Goal: Find specific page/section: Find specific page/section

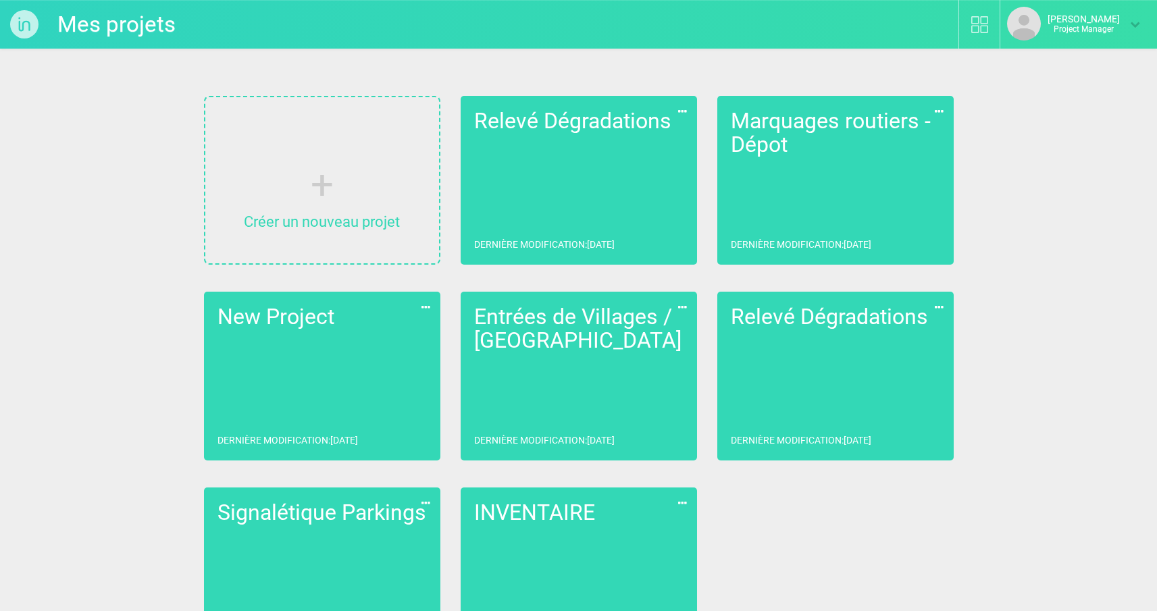
click at [1130, 30] on link "[PERSON_NAME] Project Manager" at bounding box center [1073, 24] width 133 height 34
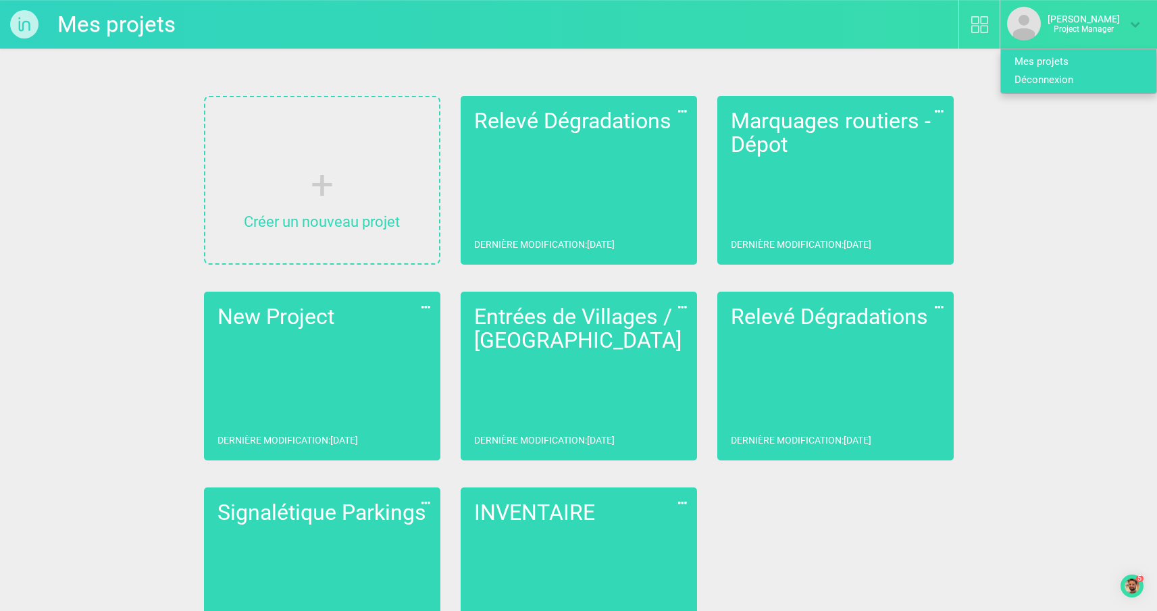
click at [1066, 83] on link "Déconnexion" at bounding box center [1073, 80] width 145 height 18
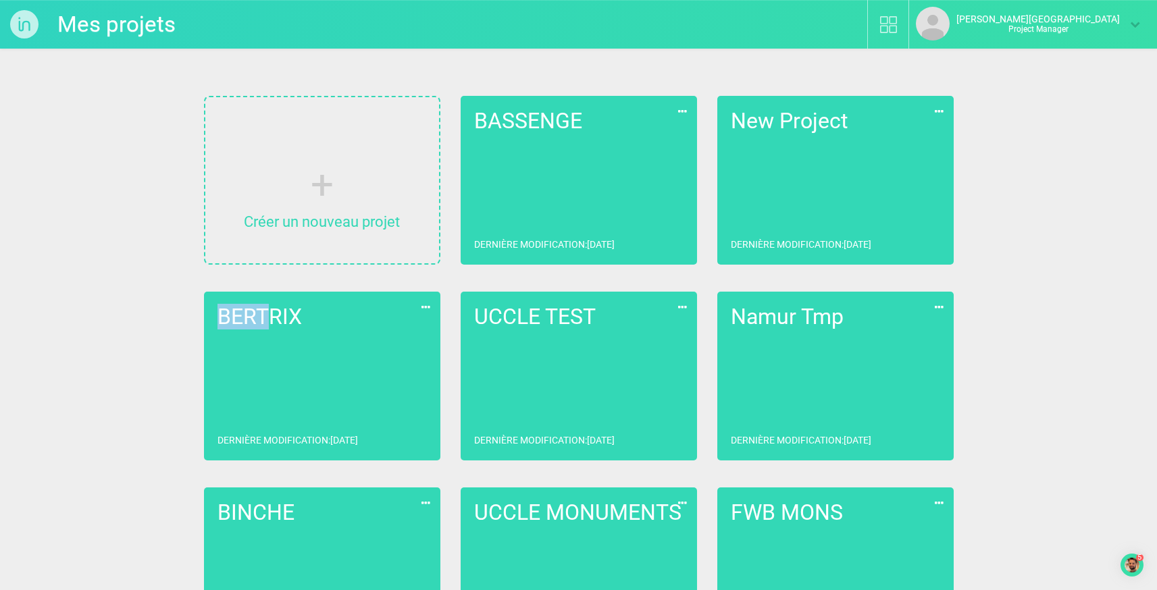
click at [419, 369] on link "BERTRIX Dernière modification : [DATE]" at bounding box center [322, 376] width 236 height 169
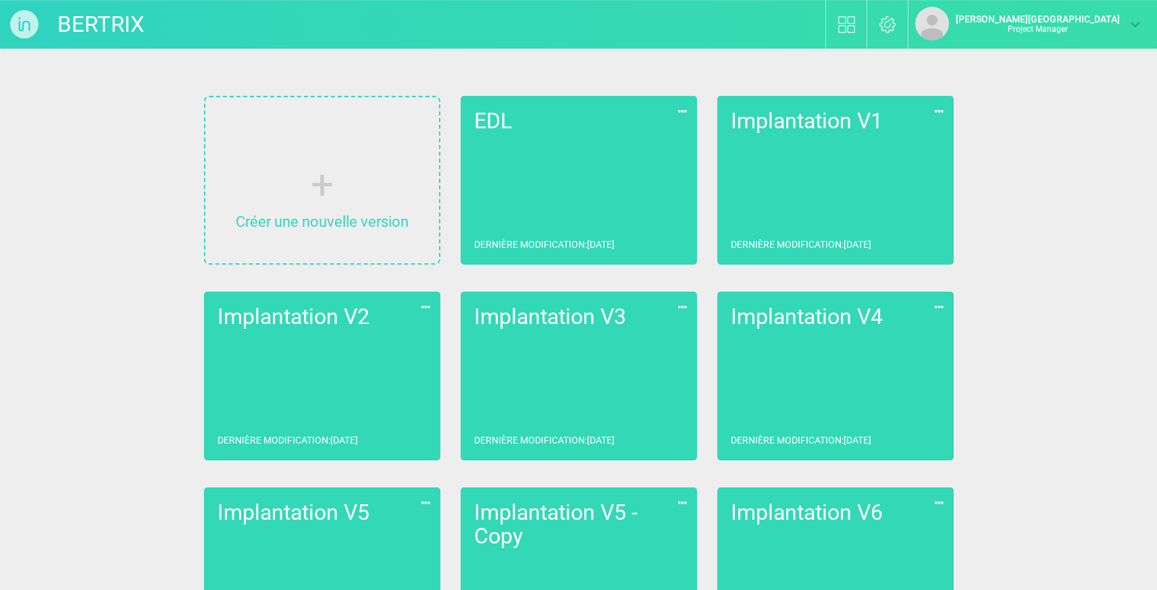
scroll to position [276, 0]
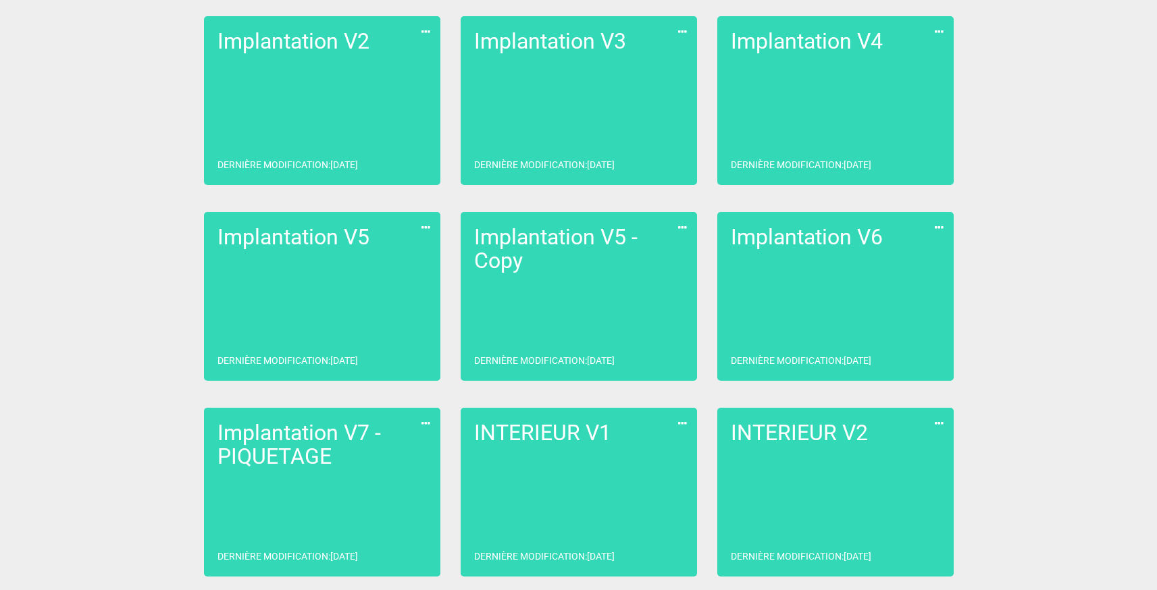
click at [900, 485] on link "INTERIEUR V2 Dernière modification : [DATE]" at bounding box center [835, 492] width 236 height 169
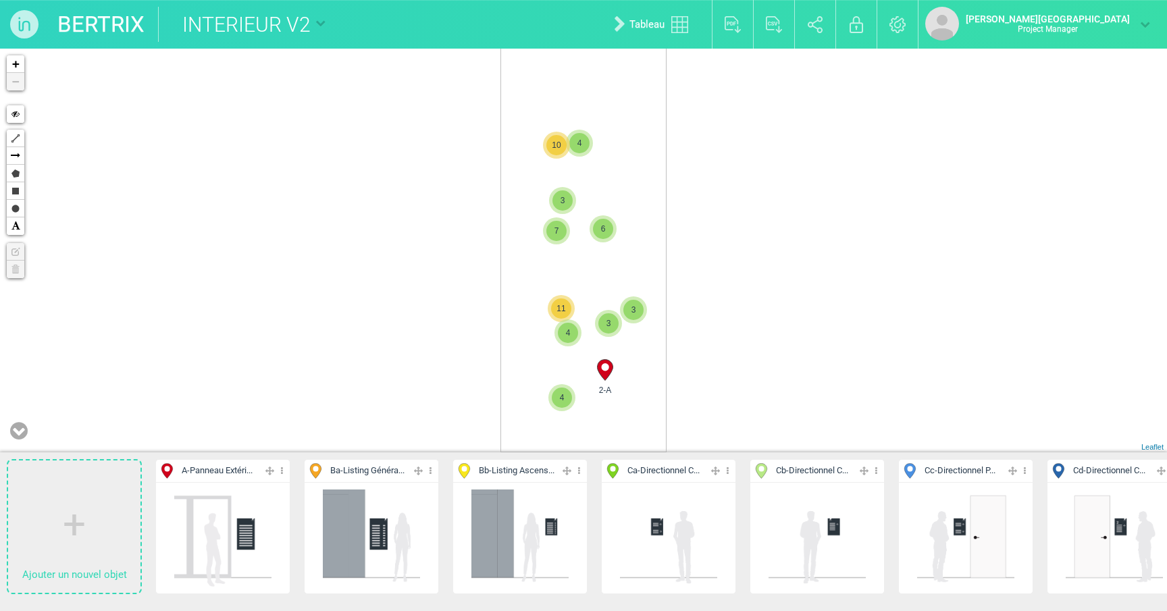
drag, startPoint x: 673, startPoint y: 217, endPoint x: 692, endPoint y: 444, distance: 227.6
click at [692, 444] on div "4 3 6 3 3 10 7 4 11 4 2-A + − Hide Polyline Arrow Polygon Rectangle Circle Text…" at bounding box center [583, 251] width 1167 height 404
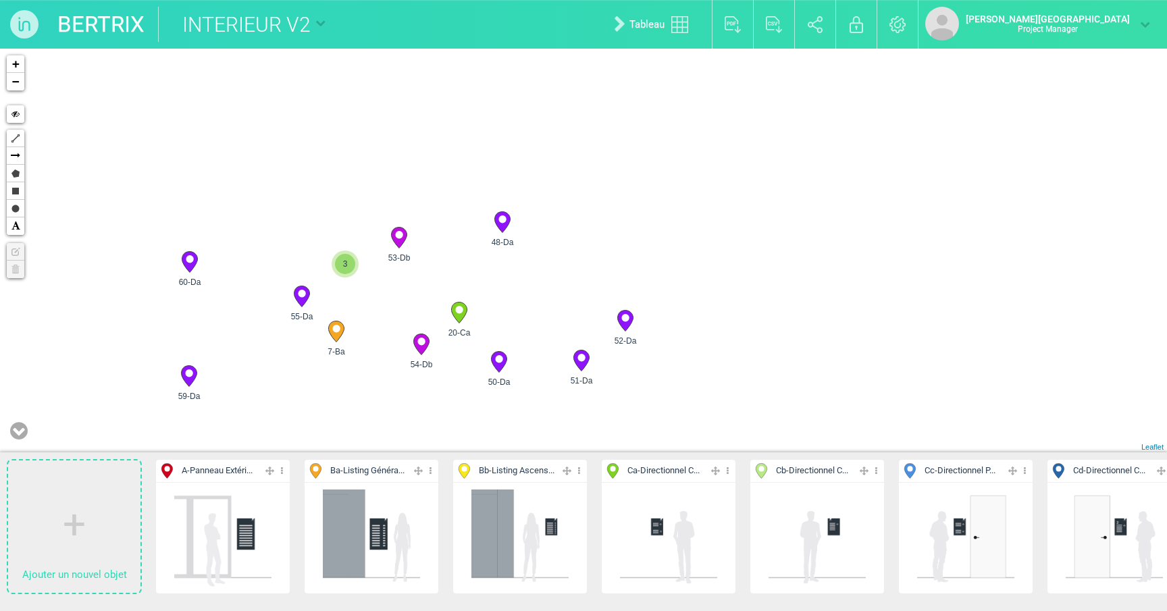
drag, startPoint x: 755, startPoint y: 111, endPoint x: 739, endPoint y: 276, distance: 166.3
click at [739, 276] on div "53-Db 48-Da 52-Da 51-Da" at bounding box center [583, 251] width 1167 height 404
click at [424, 345] on icon at bounding box center [421, 344] width 16 height 21
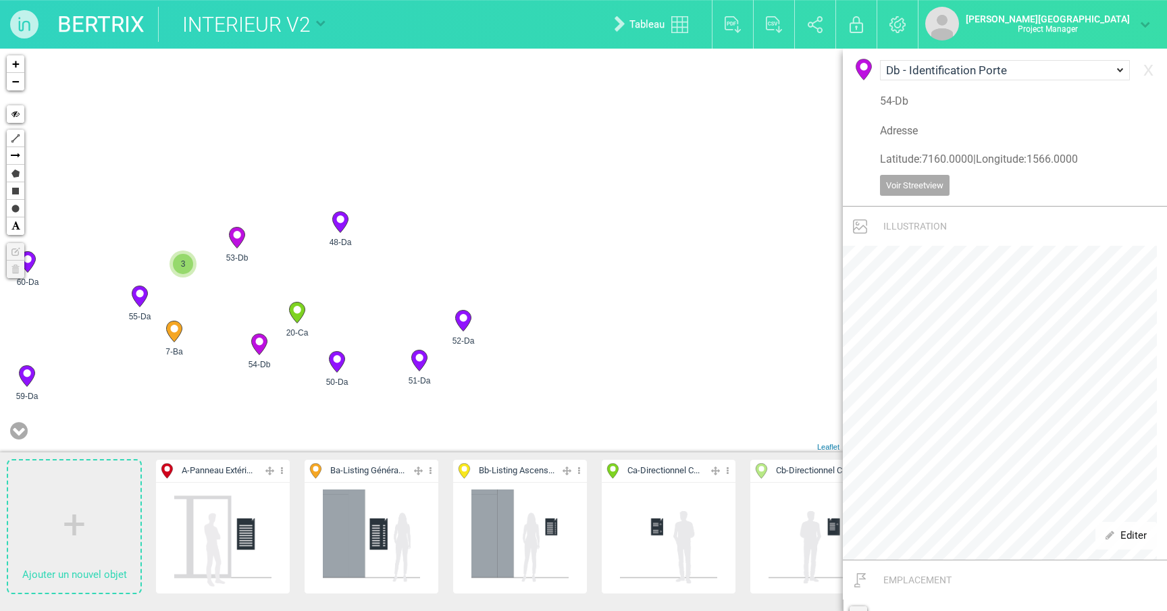
click at [182, 328] on icon at bounding box center [174, 331] width 16 height 21
click at [289, 315] on icon at bounding box center [297, 313] width 22 height 22
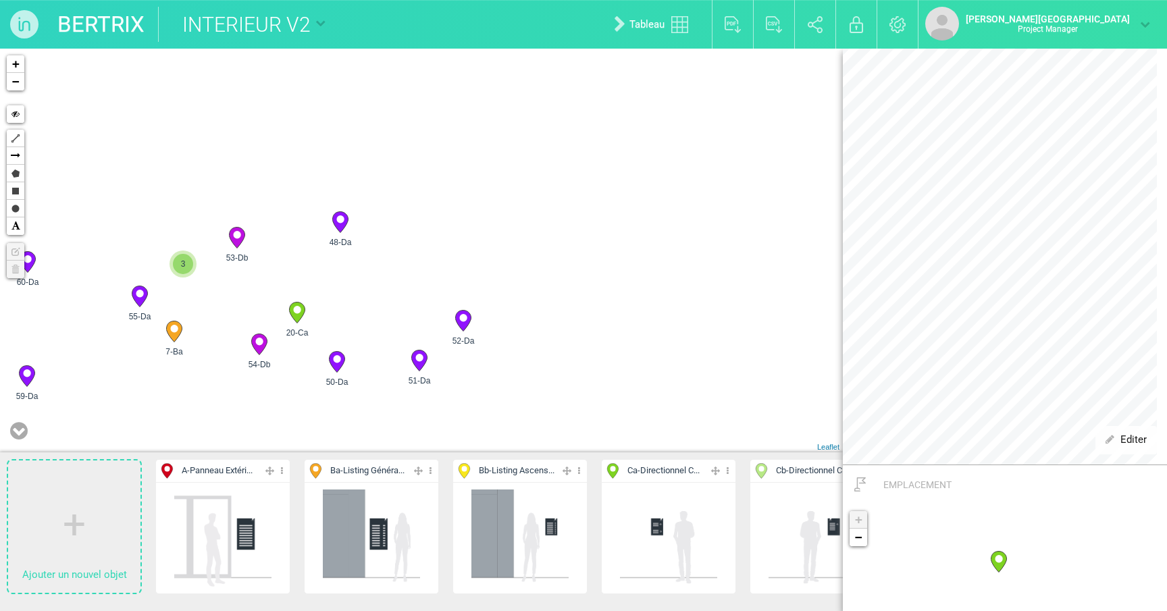
scroll to position [7, 0]
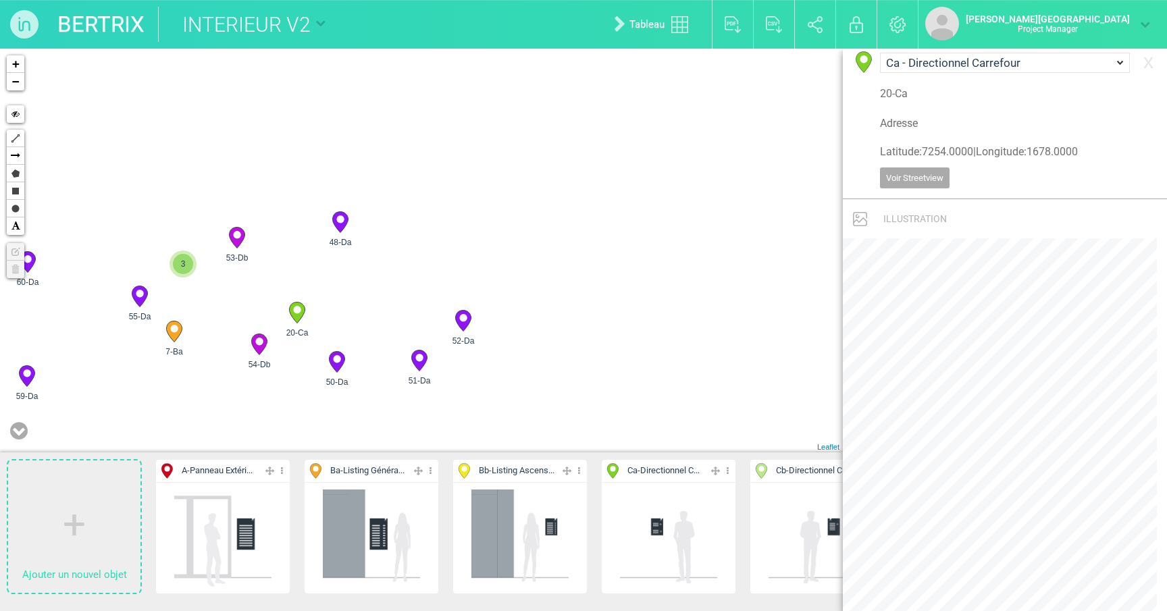
click at [139, 297] on circle at bounding box center [139, 293] width 7 height 7
click at [296, 311] on circle at bounding box center [296, 309] width 7 height 7
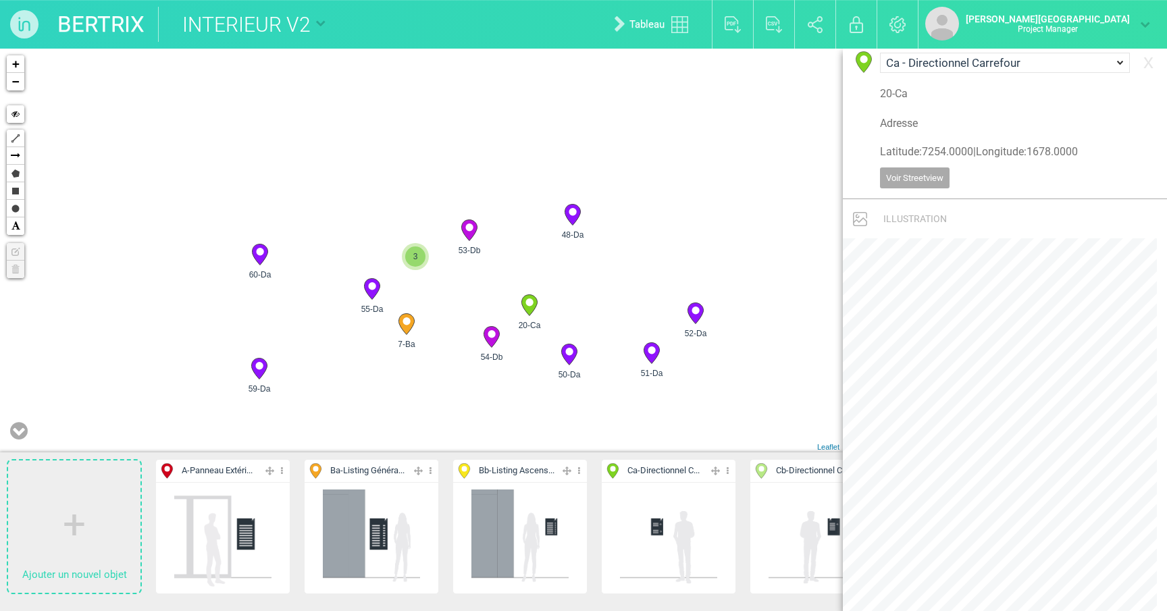
drag, startPoint x: 583, startPoint y: 264, endPoint x: 620, endPoint y: 264, distance: 37.1
click at [620, 264] on div "7-Ba 20-Ca 45-Db 46-Db 3" at bounding box center [421, 251] width 843 height 404
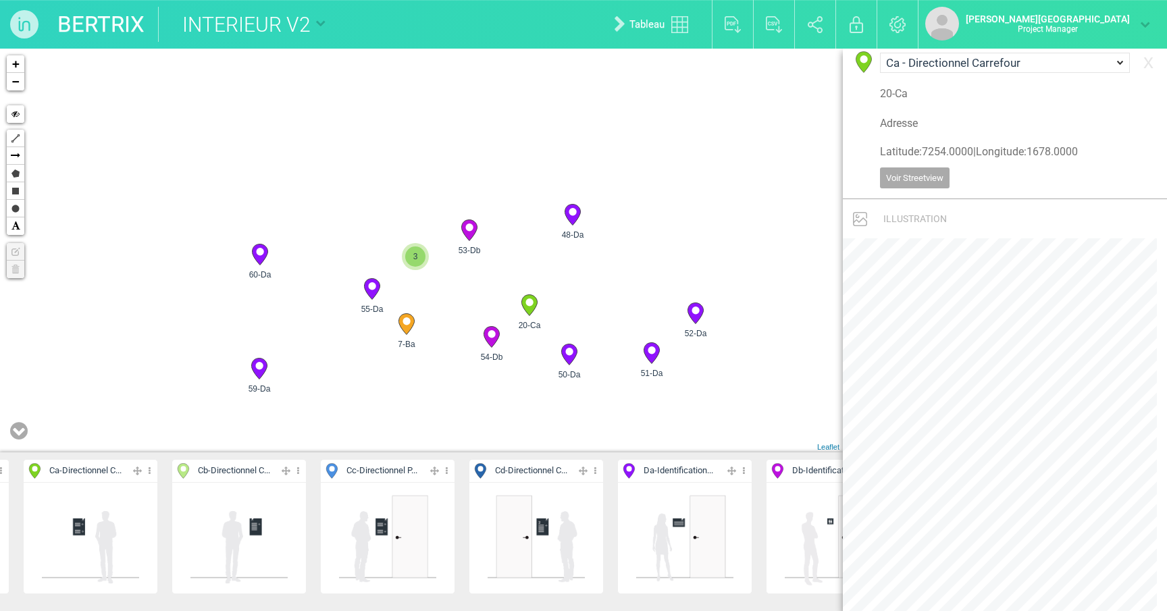
scroll to position [0, 643]
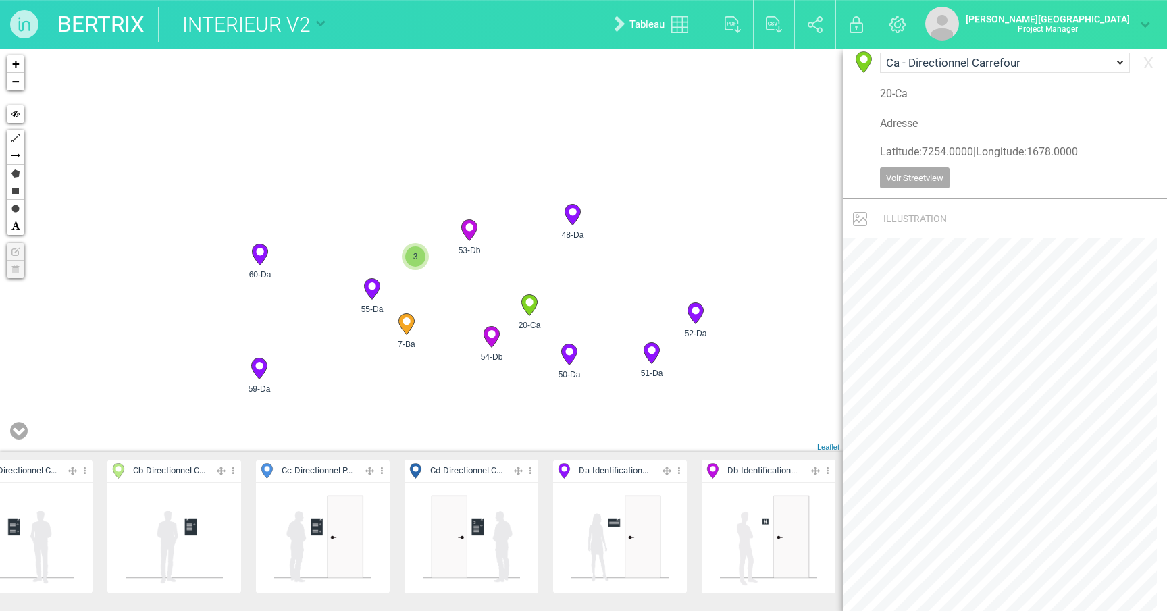
click at [830, 471] on icon at bounding box center [827, 471] width 9 height 16
click at [751, 520] on span "Cacher" at bounding box center [743, 517] width 48 height 12
click at [575, 215] on icon at bounding box center [573, 215] width 16 height 21
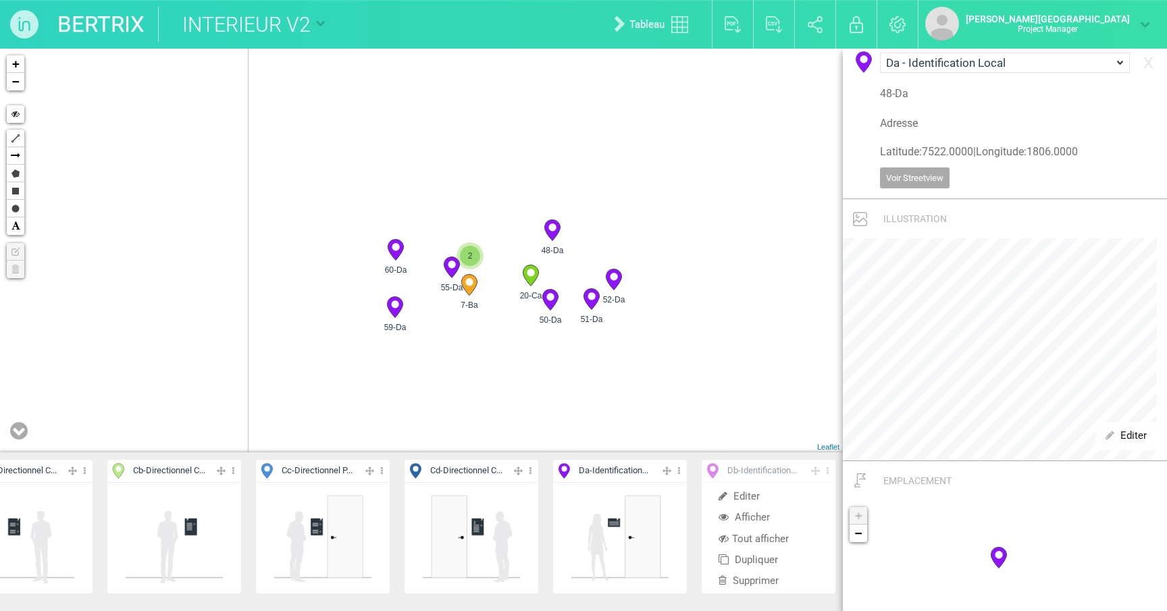
drag, startPoint x: 544, startPoint y: 220, endPoint x: 675, endPoint y: 224, distance: 131.1
click at [675, 224] on div "7-Ba 20-Ca 48-Da 50-Da 2" at bounding box center [421, 251] width 843 height 404
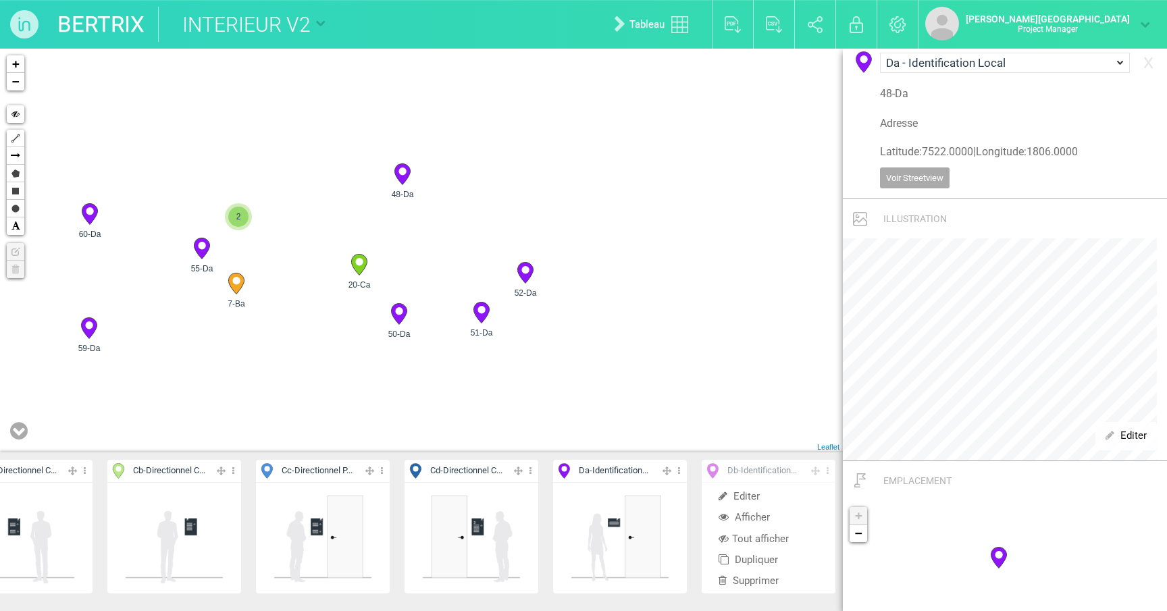
drag, startPoint x: 441, startPoint y: 221, endPoint x: 568, endPoint y: 183, distance: 132.5
click at [568, 183] on div "7-Ba 20-Ca 48-Da 50-Da 2" at bounding box center [421, 251] width 843 height 404
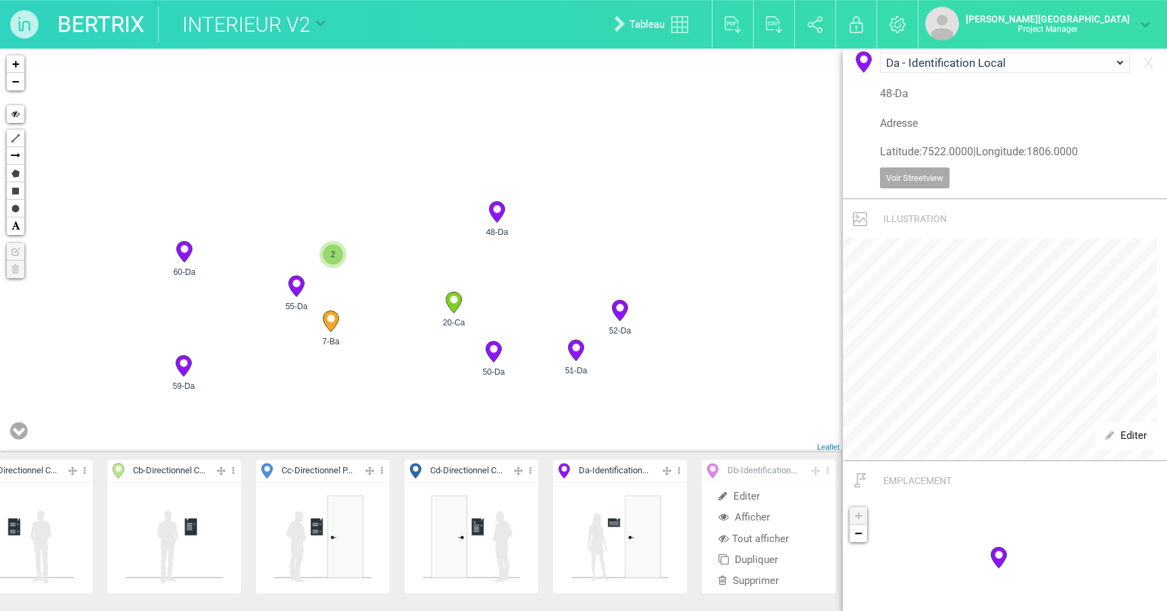
click at [575, 233] on div "7-Ba 20-Ca 48-Da 50-Da 2" at bounding box center [421, 251] width 843 height 404
click at [188, 257] on icon at bounding box center [188, 255] width 16 height 21
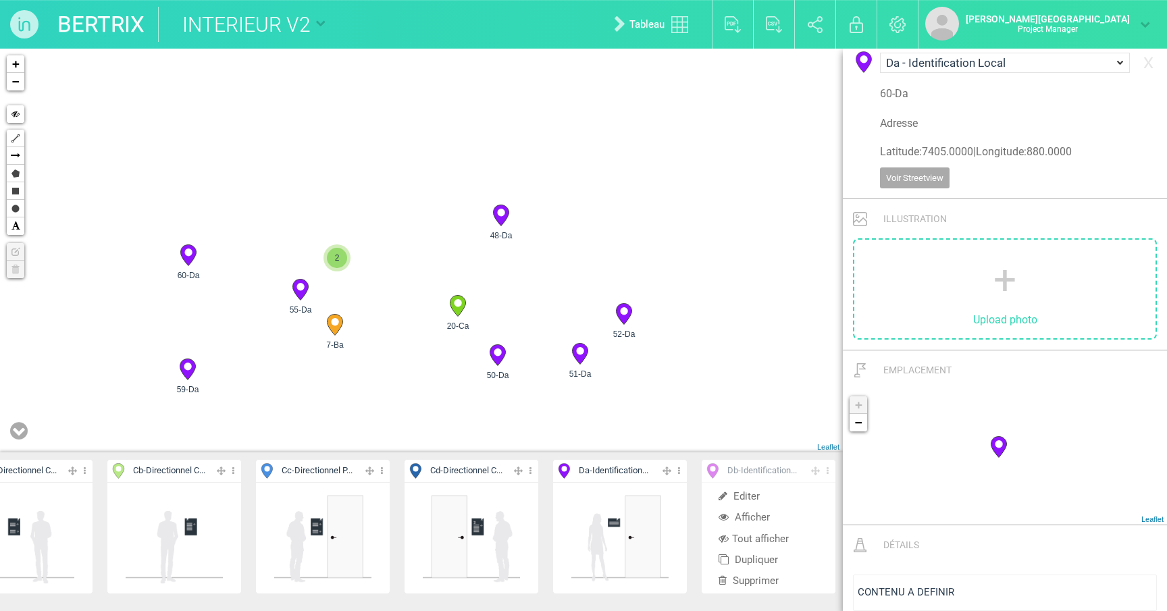
click at [188, 365] on circle at bounding box center [187, 366] width 7 height 7
click at [505, 212] on icon at bounding box center [501, 215] width 16 height 21
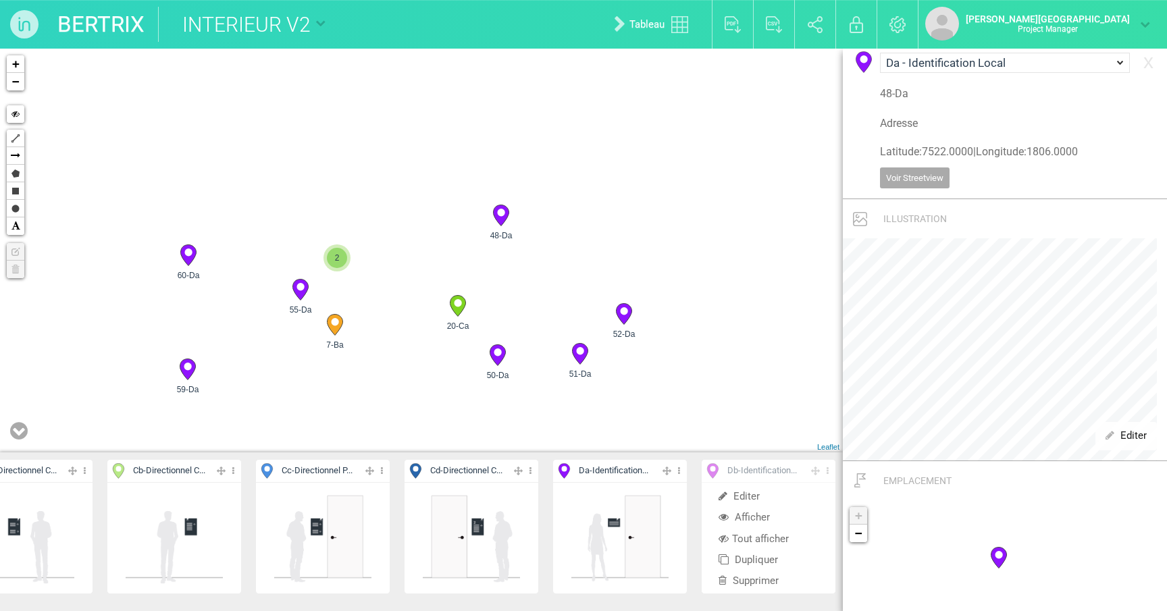
click at [501, 355] on icon at bounding box center [498, 355] width 16 height 21
click at [582, 353] on circle at bounding box center [579, 350] width 7 height 7
click at [342, 323] on icon at bounding box center [335, 325] width 16 height 21
click at [307, 291] on icon at bounding box center [300, 290] width 16 height 21
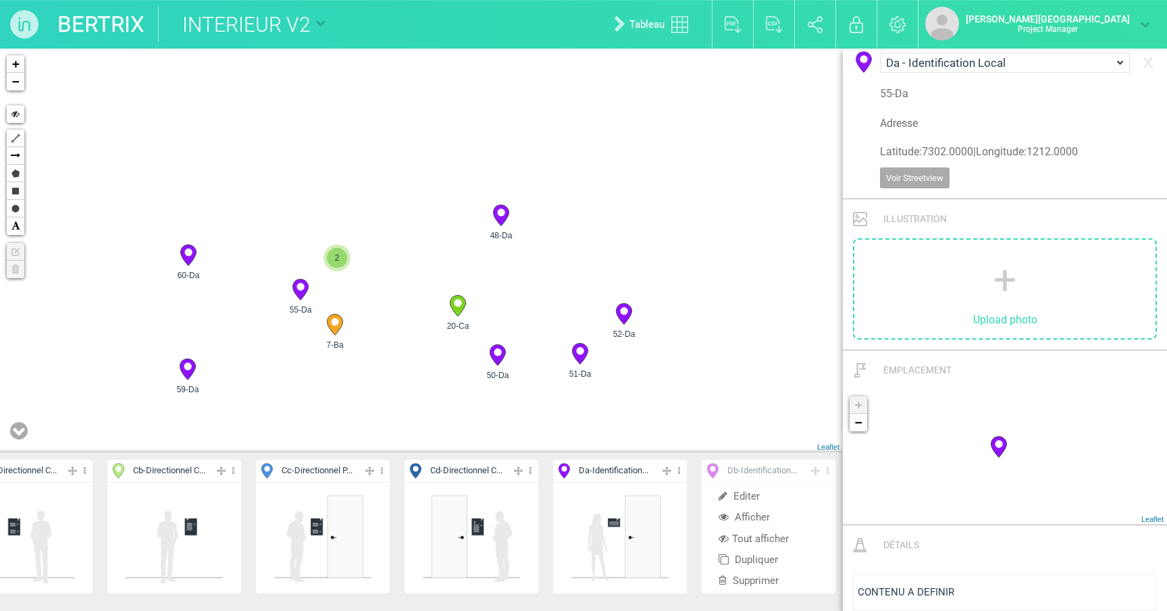
click at [457, 309] on icon at bounding box center [458, 306] width 16 height 21
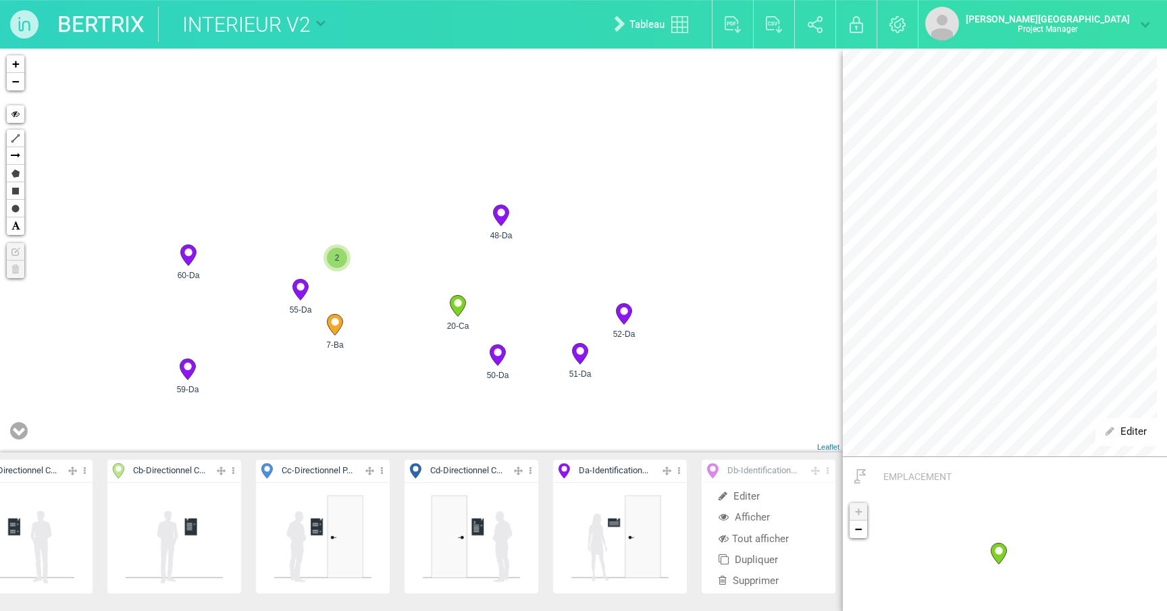
scroll to position [176, 0]
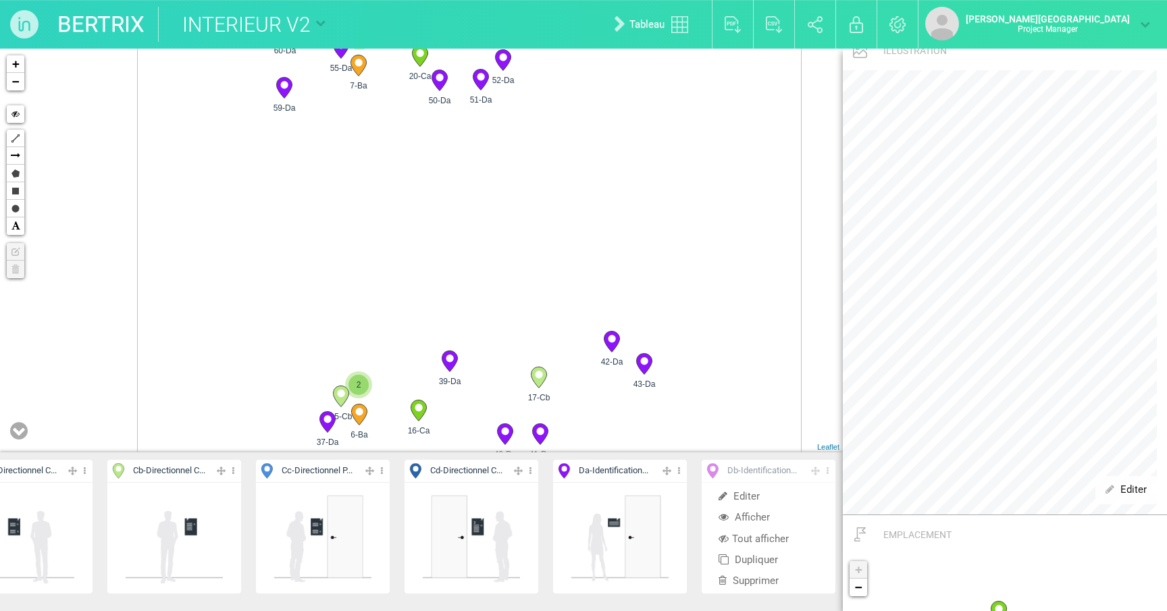
drag, startPoint x: 638, startPoint y: 234, endPoint x: 649, endPoint y: 120, distance: 114.6
click at [649, 120] on div "7-Ba 20-Ca 48-Da 50-Da 2" at bounding box center [421, 251] width 843 height 404
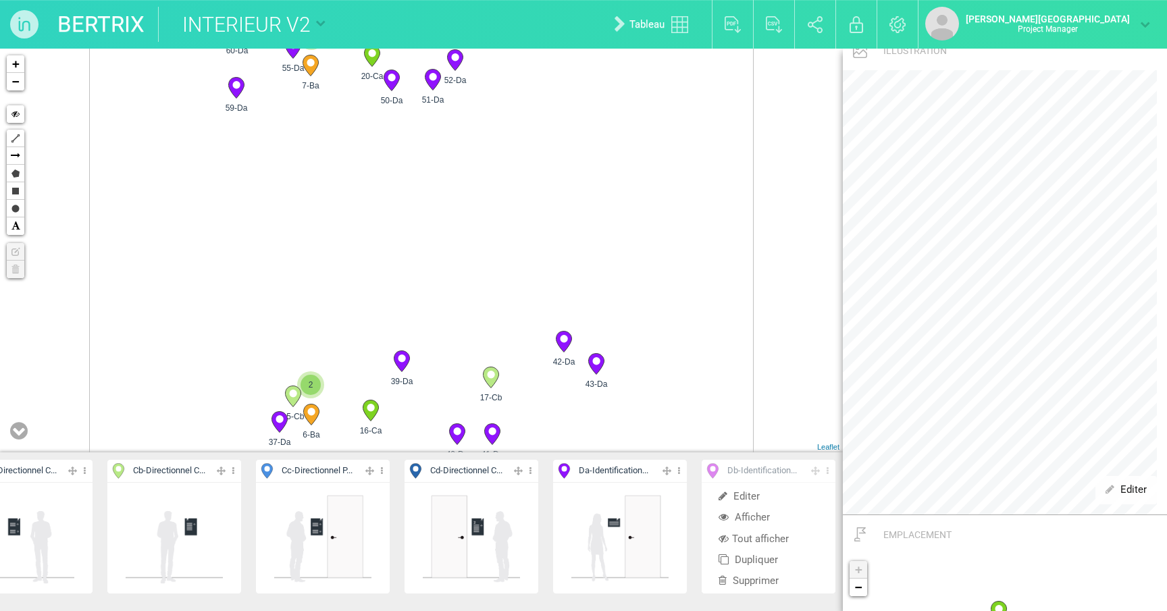
drag, startPoint x: 322, startPoint y: 340, endPoint x: 333, endPoint y: 261, distance: 79.1
click at [338, 244] on div "7-Ba 20-Ca 48-Da 50-Da 2" at bounding box center [421, 251] width 843 height 404
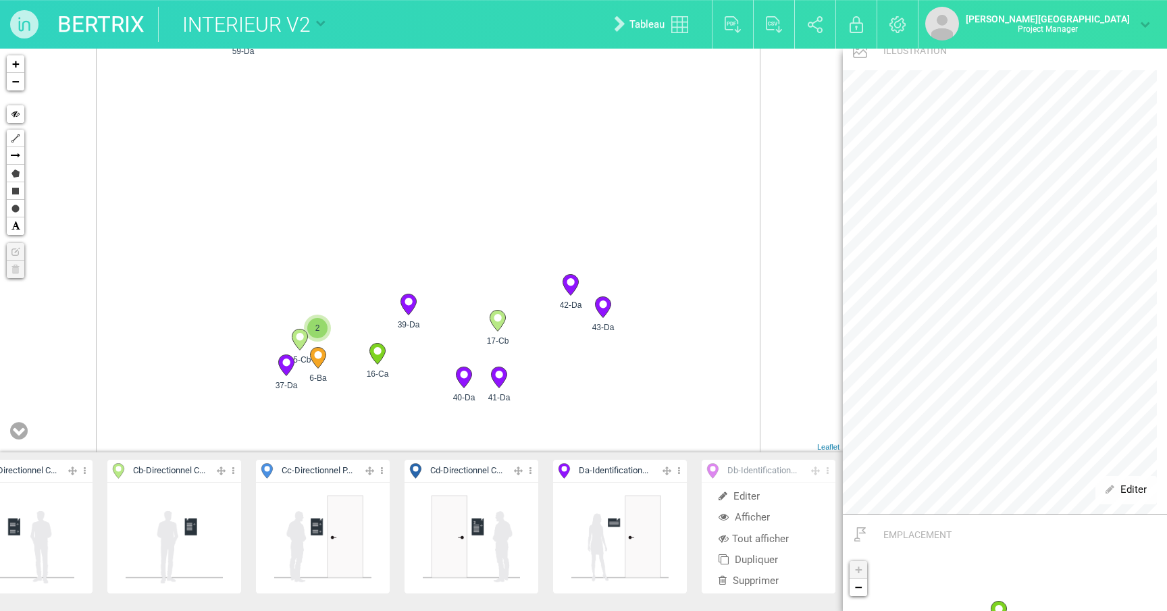
drag, startPoint x: 344, startPoint y: 259, endPoint x: 351, endPoint y: 141, distance: 117.7
click at [351, 141] on div "7-Ba 20-Ca 48-Da 50-Da 2" at bounding box center [421, 251] width 843 height 404
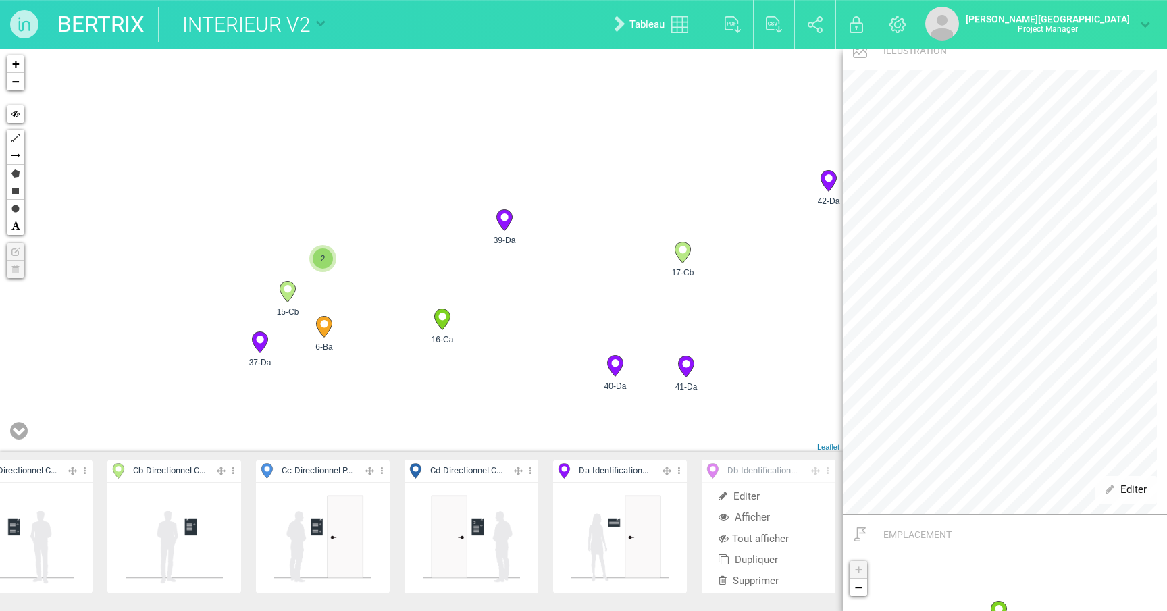
click at [287, 287] on circle at bounding box center [287, 288] width 7 height 7
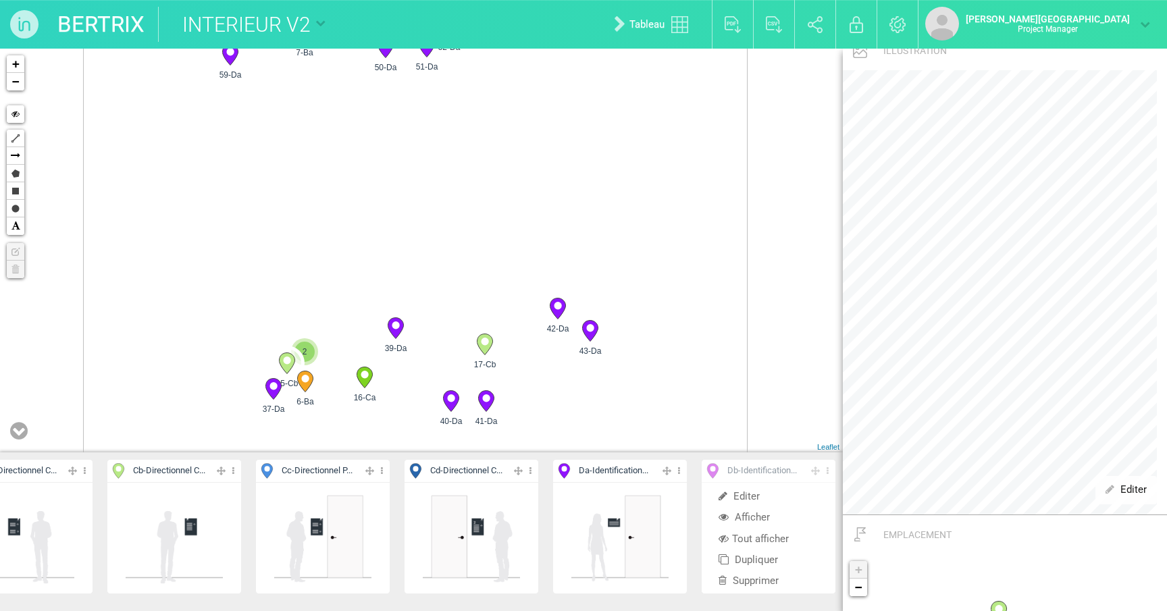
drag, startPoint x: 521, startPoint y: 246, endPoint x: 529, endPoint y: 383, distance: 137.3
click at [529, 383] on div "6-Ba 15-Cb 16-Ca 17-Cb 2" at bounding box center [421, 251] width 843 height 404
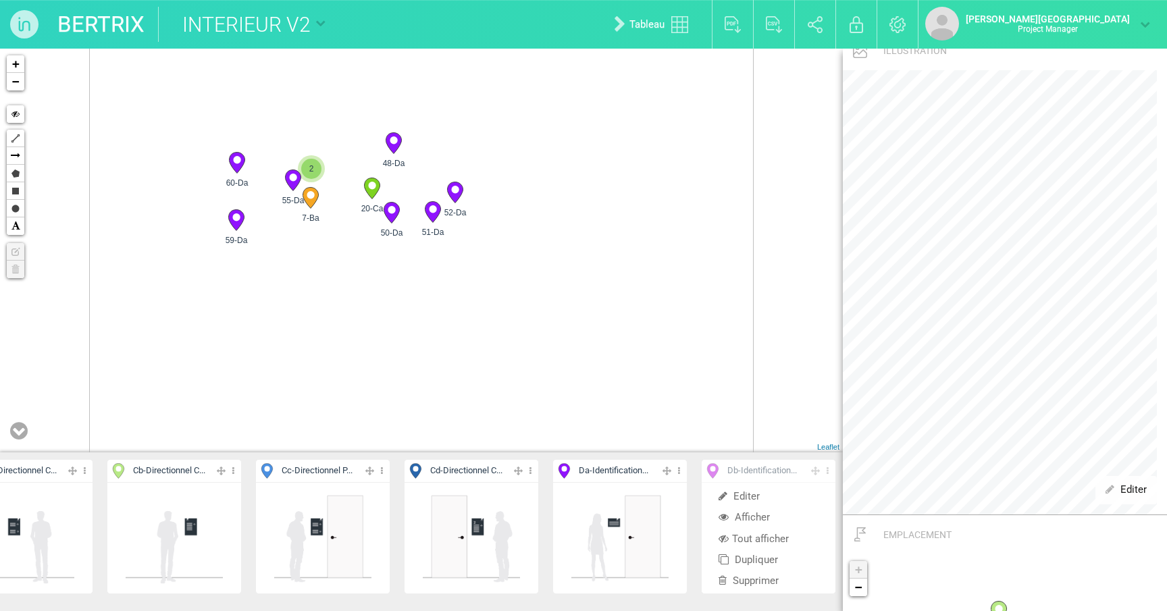
click at [292, 181] on circle at bounding box center [292, 177] width 7 height 7
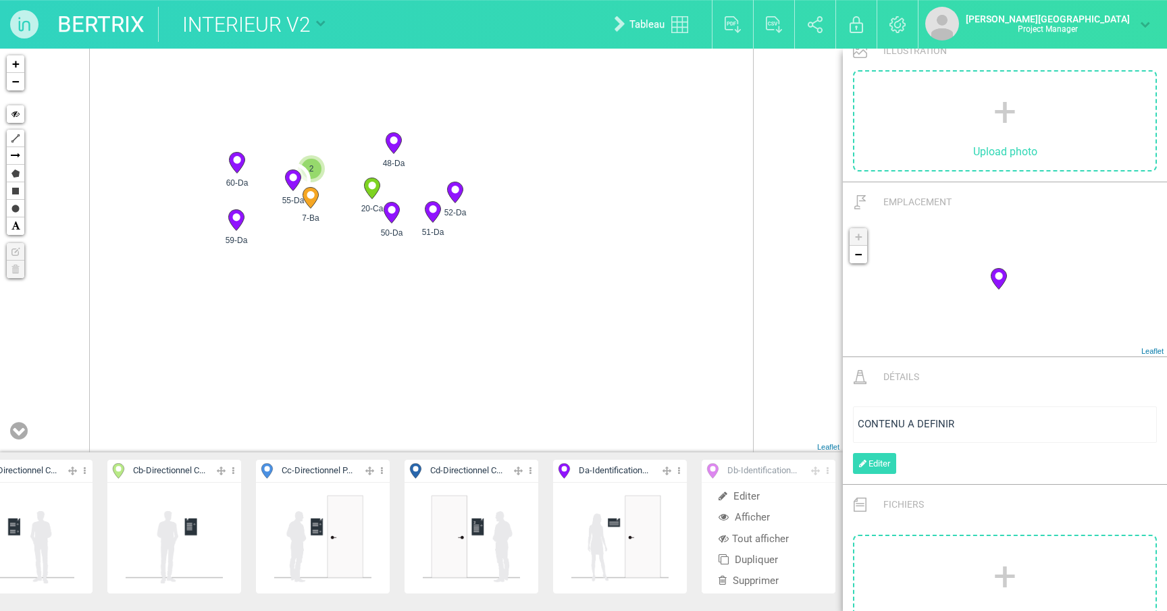
click at [312, 207] on icon at bounding box center [311, 198] width 16 height 21
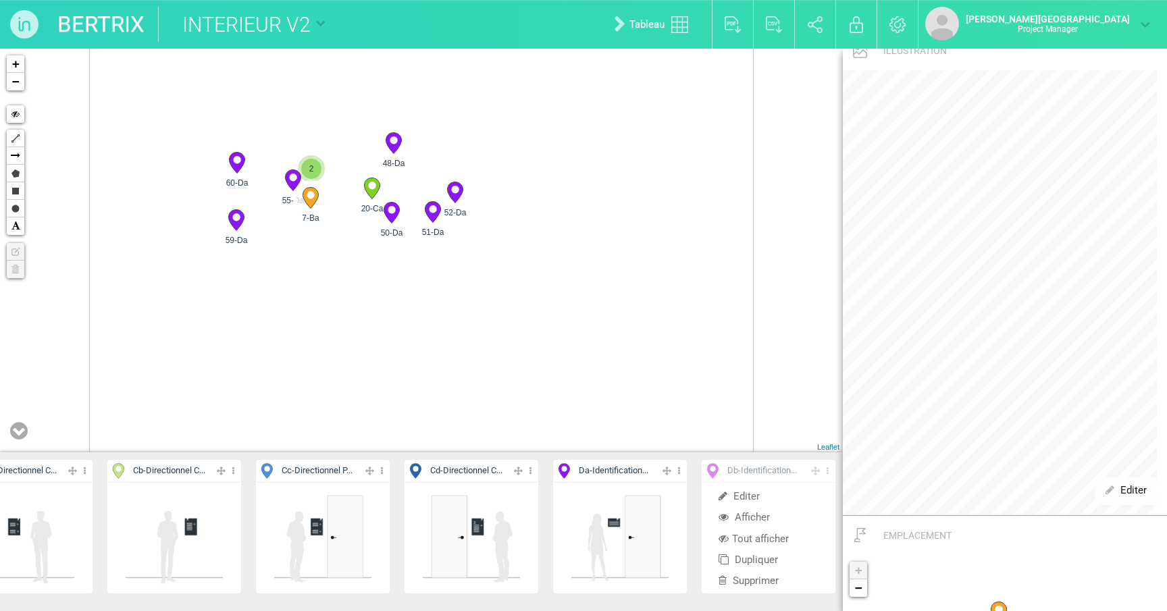
click at [373, 189] on circle at bounding box center [371, 185] width 7 height 7
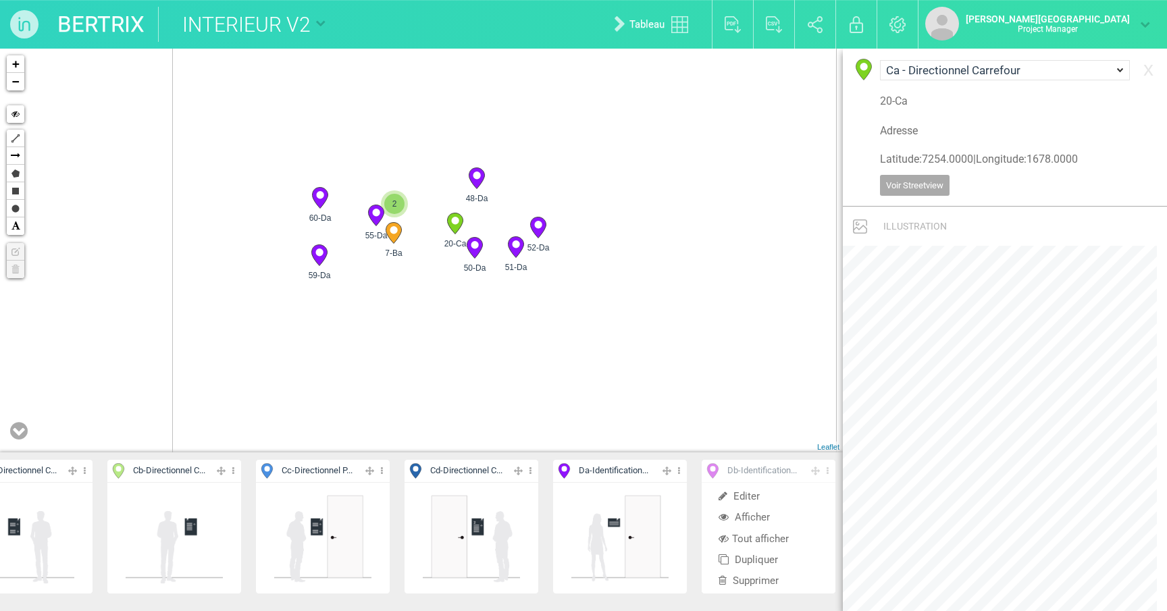
drag, startPoint x: 383, startPoint y: 319, endPoint x: 470, endPoint y: 355, distance: 93.9
click at [470, 355] on div "6-Ba 7-Ba 15-Cb 16-Ca 2" at bounding box center [421, 251] width 843 height 404
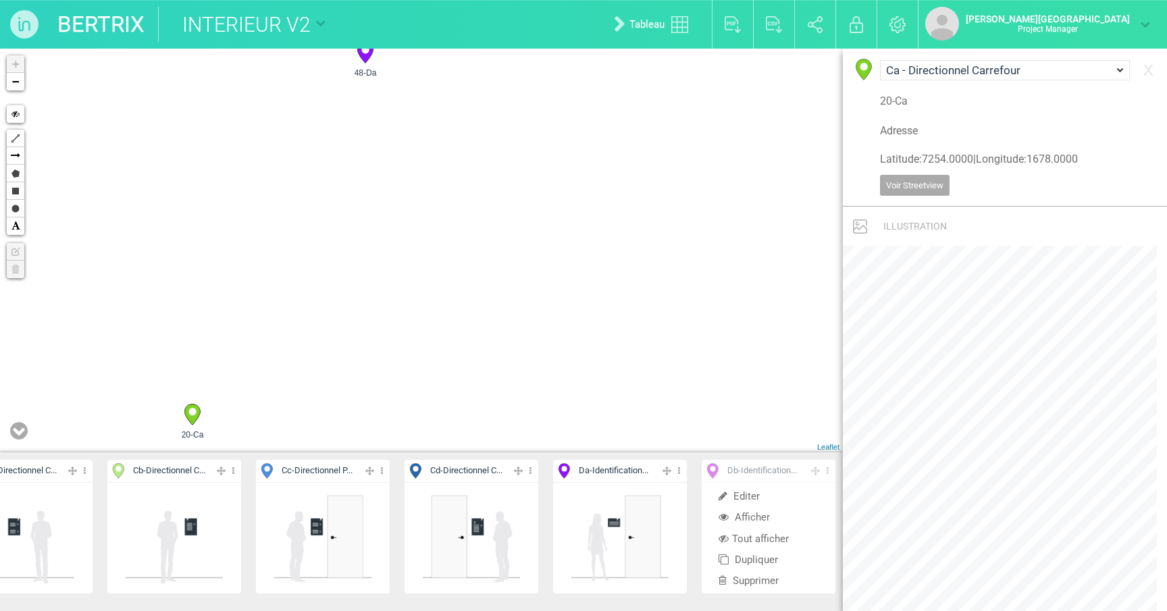
drag, startPoint x: 337, startPoint y: 265, endPoint x: 725, endPoint y: 251, distance: 387.9
click at [725, 251] on div "7-Ba 20-Ca 48-Da 50-Da +" at bounding box center [421, 251] width 843 height 404
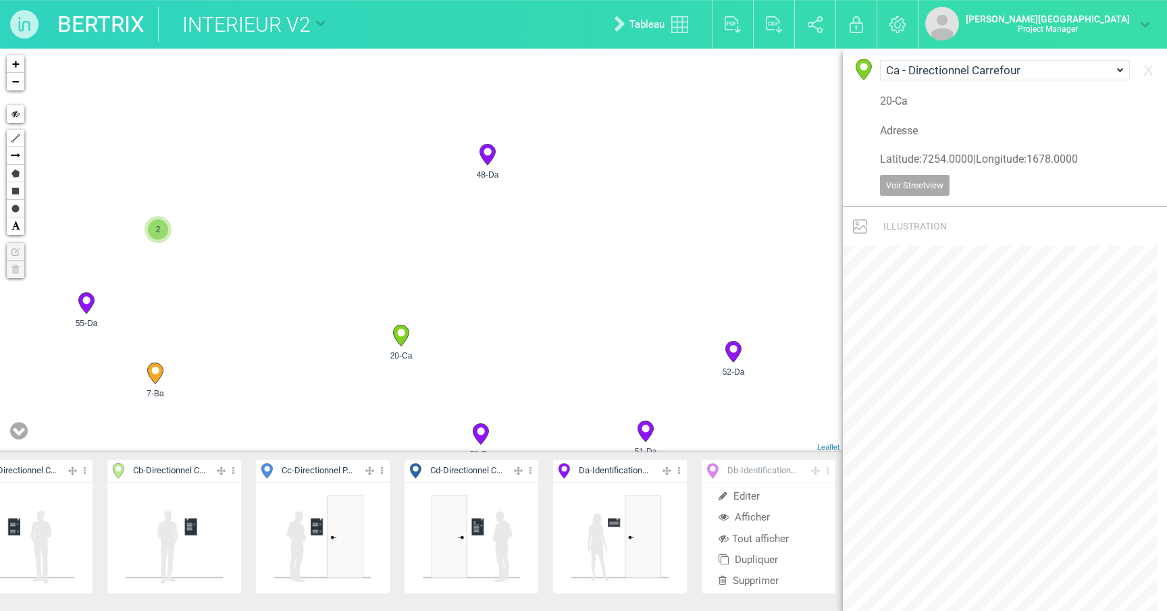
drag, startPoint x: 561, startPoint y: 362, endPoint x: 578, endPoint y: 311, distance: 53.6
click at [578, 311] on div "7-Ba 20-Ca 48-Da 50-Da 2" at bounding box center [421, 251] width 843 height 404
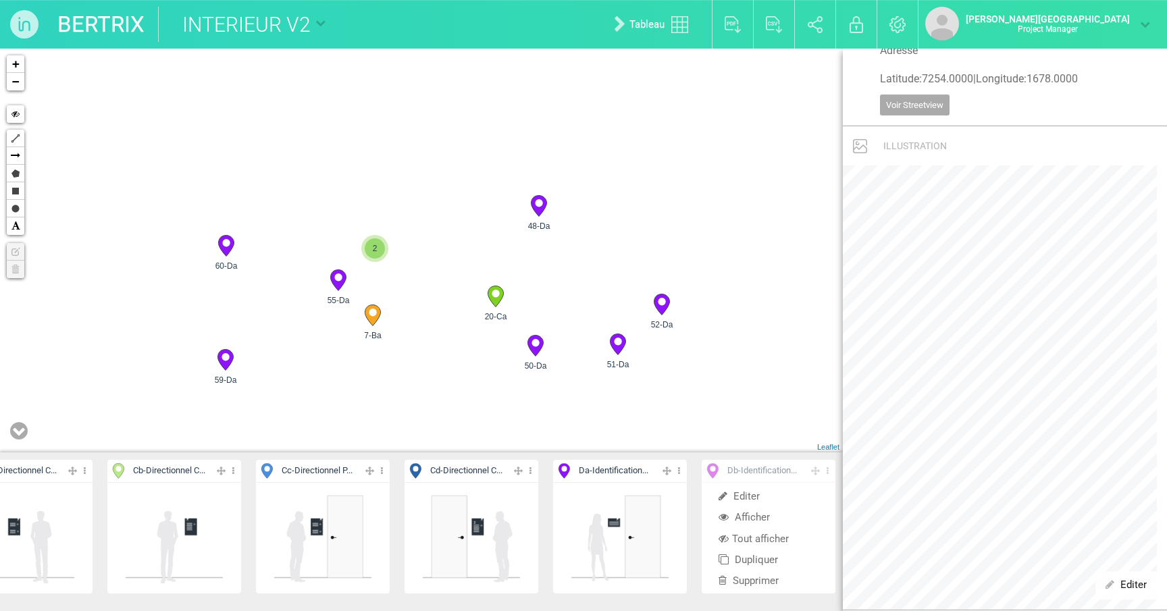
scroll to position [98, 0]
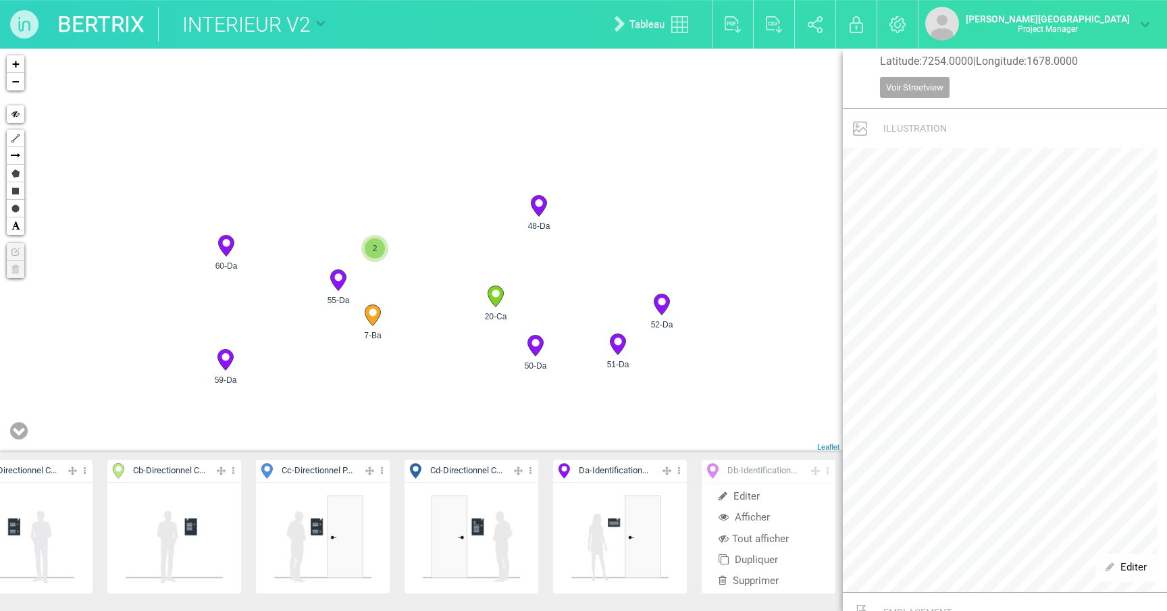
click at [530, 471] on icon at bounding box center [530, 471] width 9 height 16
click at [455, 533] on li "Tout afficher" at bounding box center [472, 539] width 134 height 21
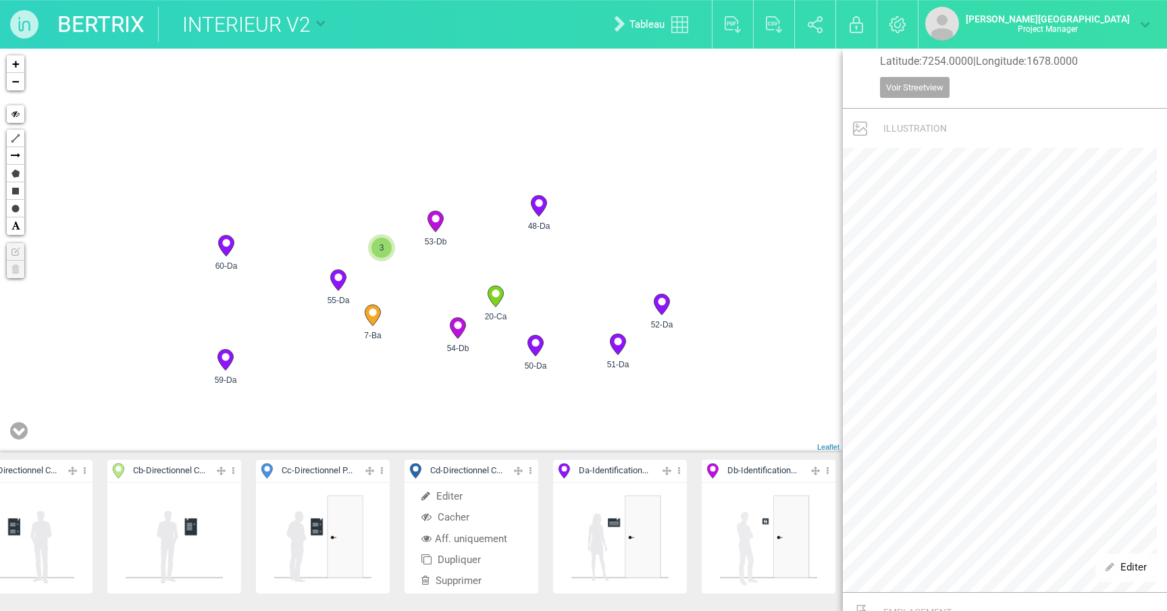
click at [449, 535] on li "Aff. uniquement" at bounding box center [472, 539] width 134 height 21
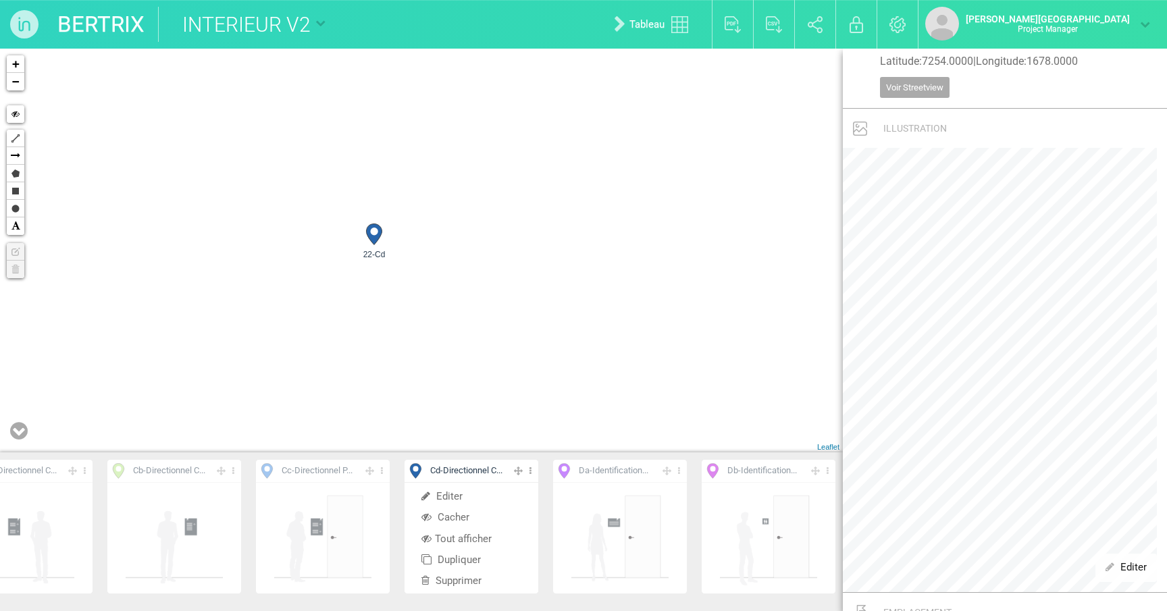
click at [374, 233] on circle at bounding box center [373, 231] width 7 height 7
select select "19145"
click at [533, 471] on icon at bounding box center [530, 471] width 9 height 16
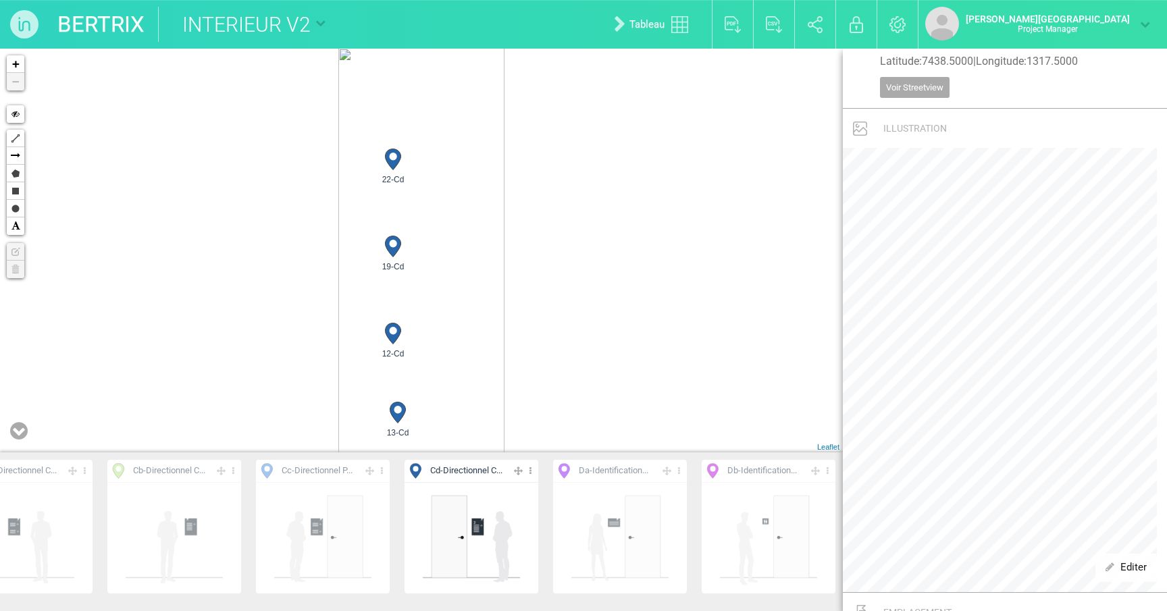
click at [398, 246] on icon at bounding box center [393, 246] width 16 height 21
click at [392, 326] on icon at bounding box center [393, 333] width 16 height 21
click at [396, 407] on circle at bounding box center [397, 409] width 7 height 7
drag, startPoint x: 532, startPoint y: 338, endPoint x: 509, endPoint y: 167, distance: 171.6
click at [509, 167] on div "12-Cd 13-Cd 19-Cd 22-Cd + − Hide Polyline Arrow Polygon Rectangle Circle Text E…" at bounding box center [421, 251] width 843 height 404
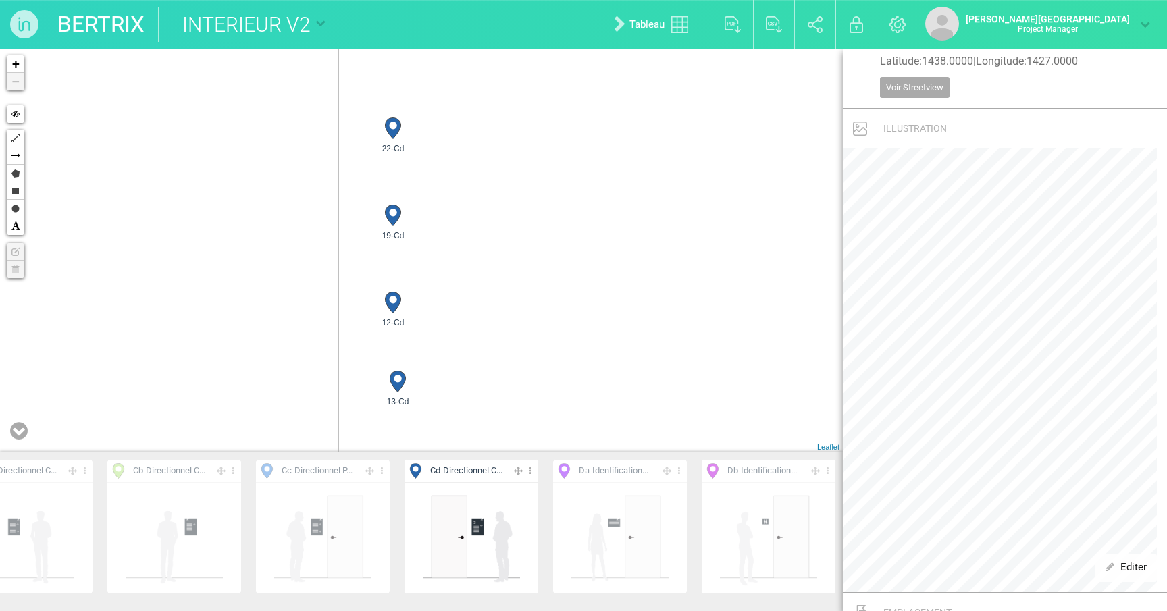
click at [398, 296] on icon at bounding box center [393, 302] width 16 height 21
click at [400, 219] on icon at bounding box center [393, 216] width 22 height 22
click at [392, 125] on circle at bounding box center [392, 125] width 7 height 7
